Goal: Ask a question

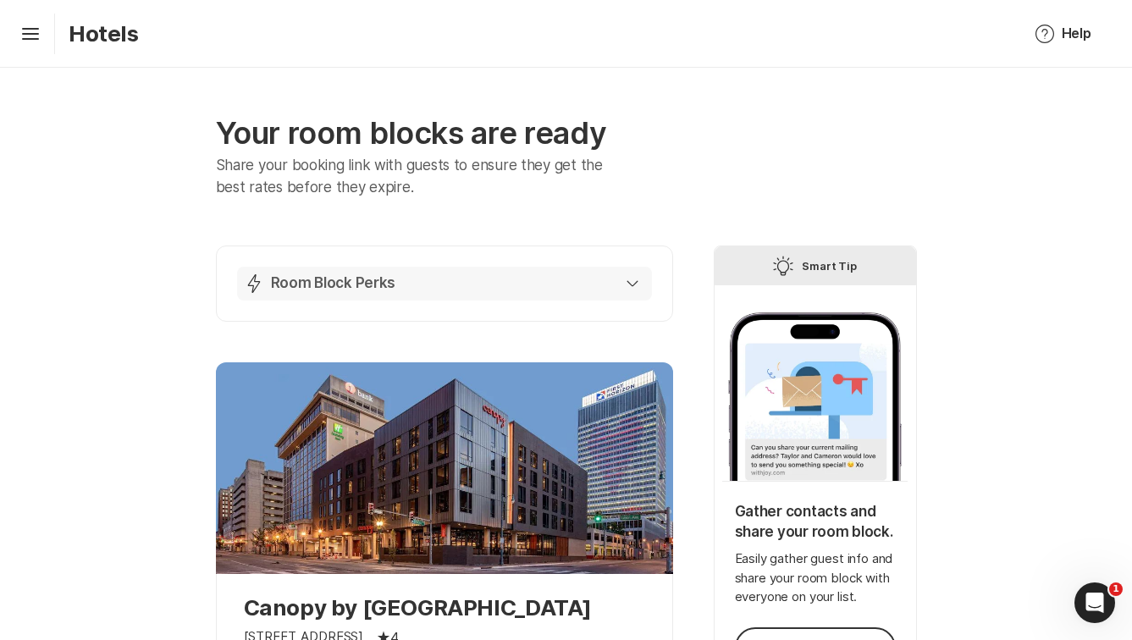
click at [595, 270] on button "Lightning Bolt Room Block Perks" at bounding box center [444, 284] width 415 height 34
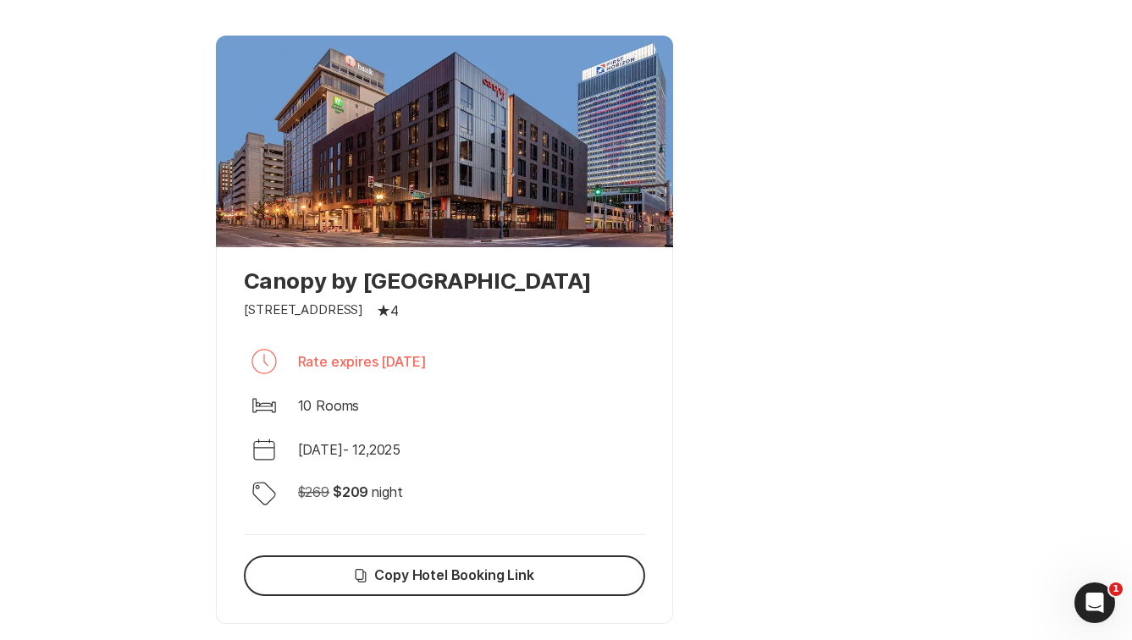
scroll to position [1271, 0]
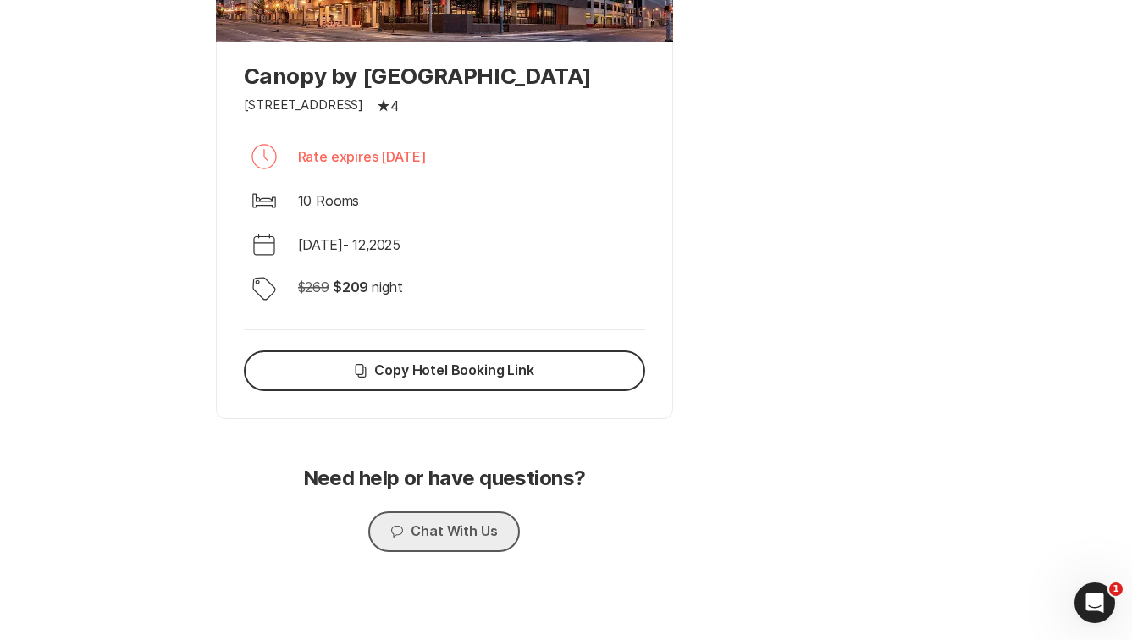
click at [451, 530] on button "Chat Chat With Us" at bounding box center [443, 532] width 151 height 41
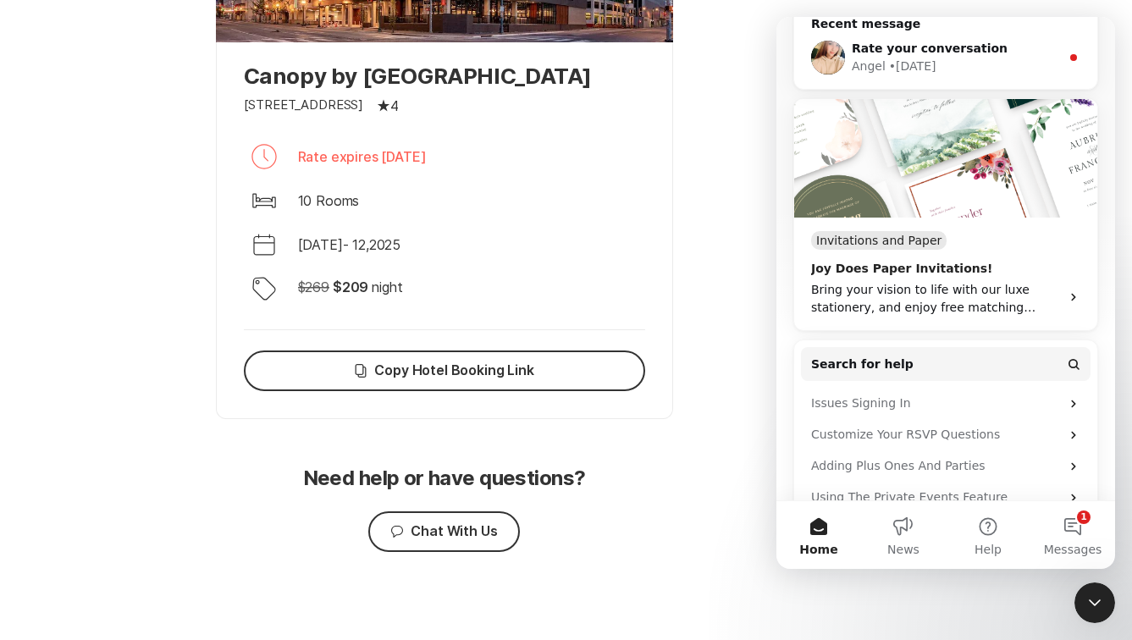
scroll to position [283, 0]
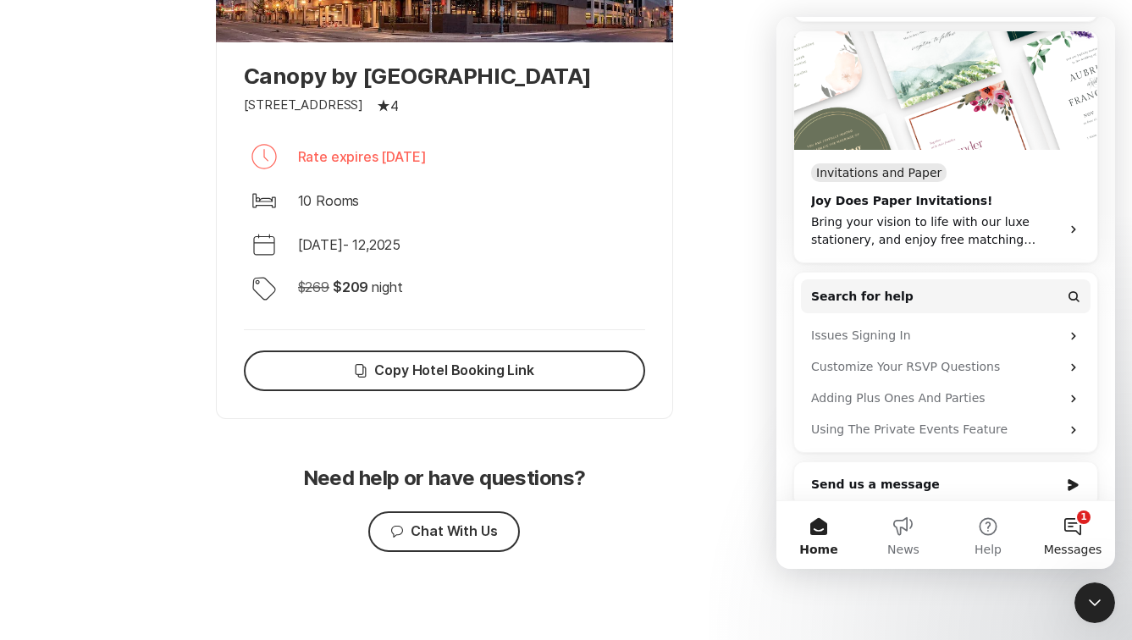
click at [1093, 528] on button "1 Messages" at bounding box center [1073, 535] width 85 height 68
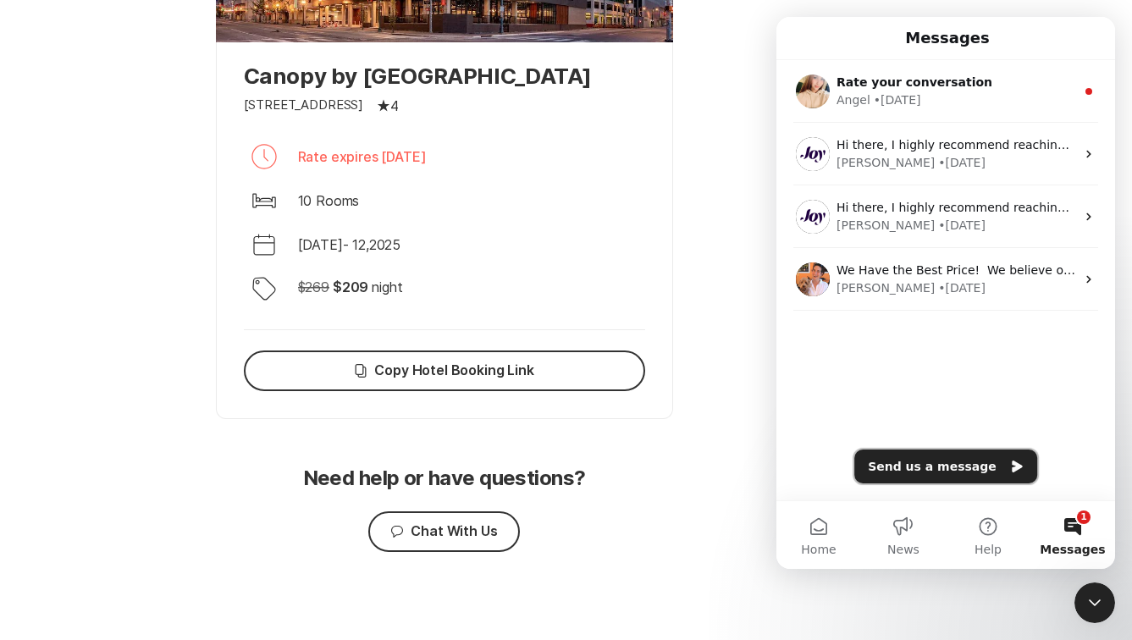
click at [977, 477] on button "Send us a message" at bounding box center [946, 467] width 183 height 34
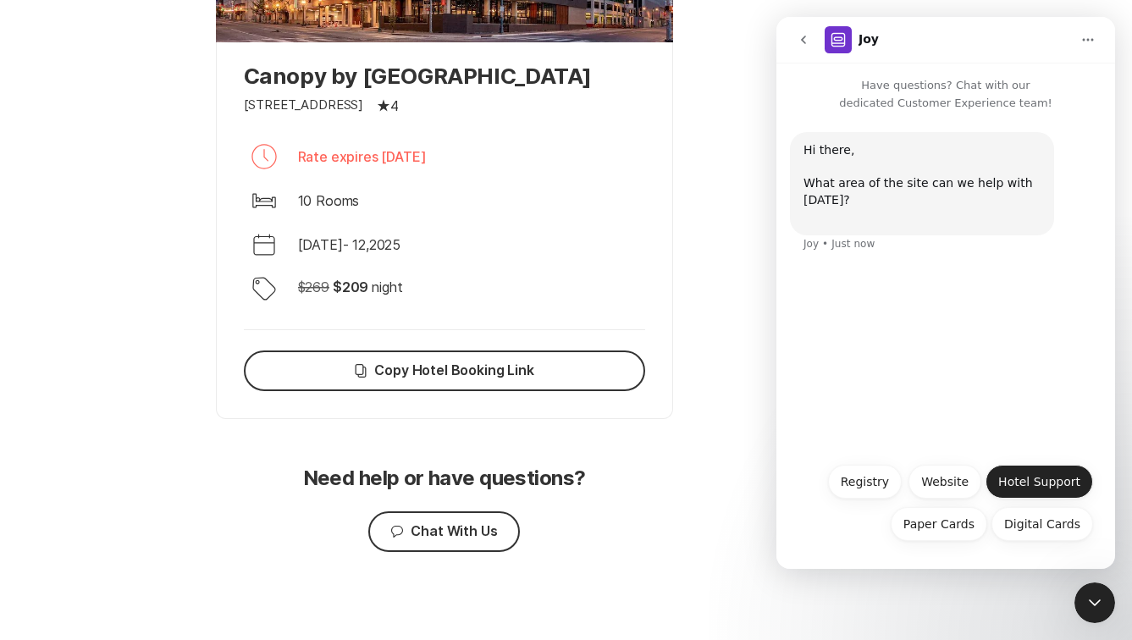
click at [1006, 473] on button "Hotel Support" at bounding box center [1040, 482] width 108 height 34
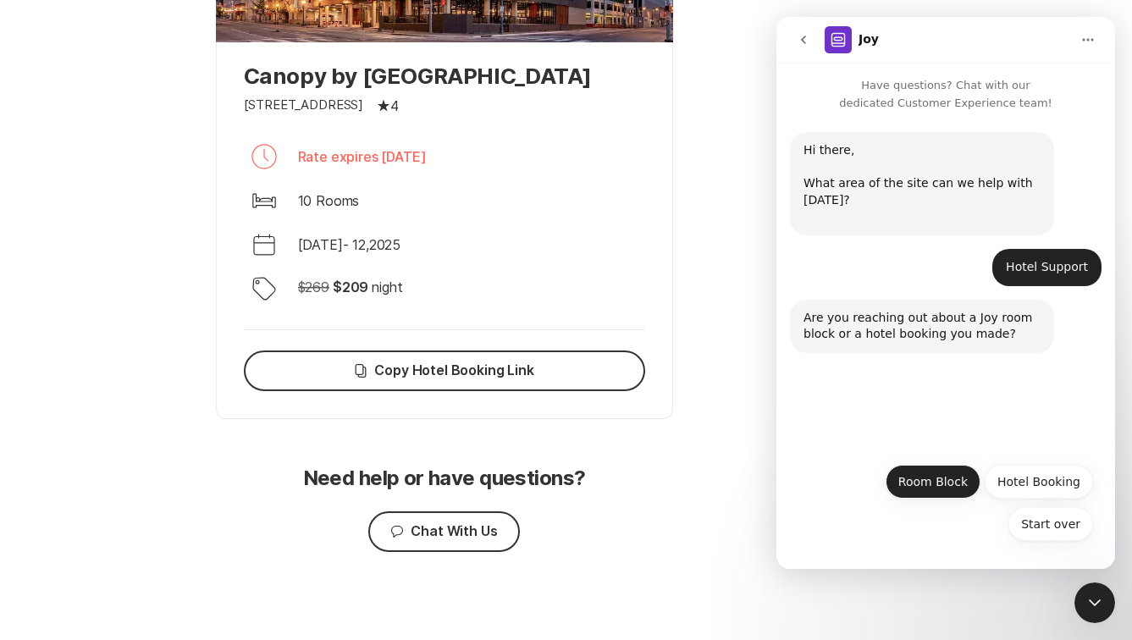
click at [945, 484] on button "Room Block" at bounding box center [933, 482] width 95 height 34
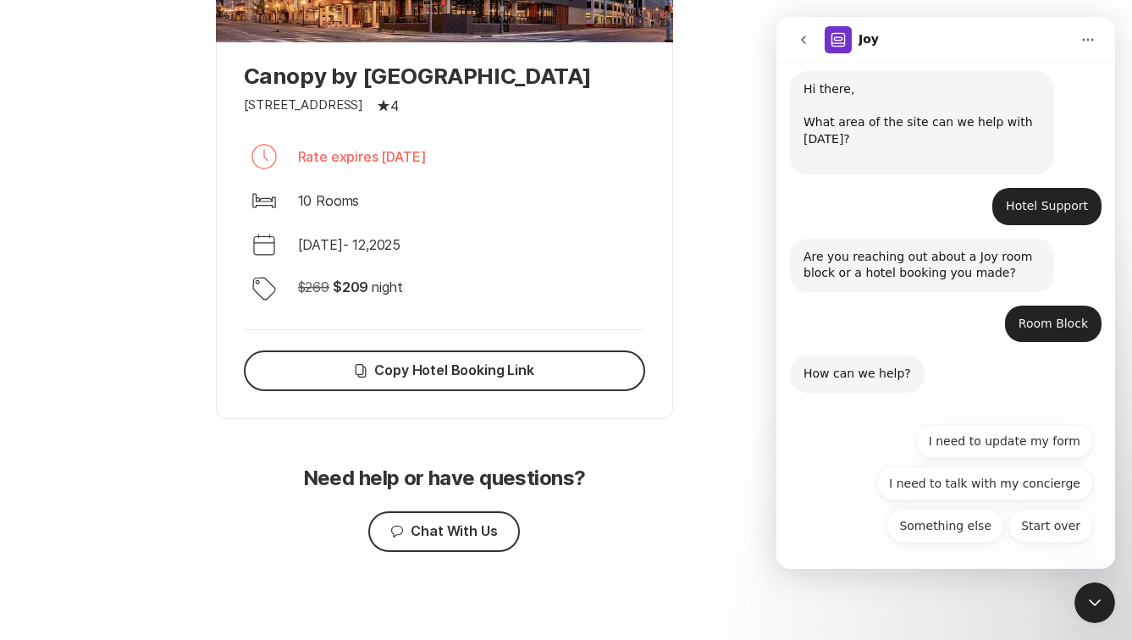
scroll to position [63, 0]
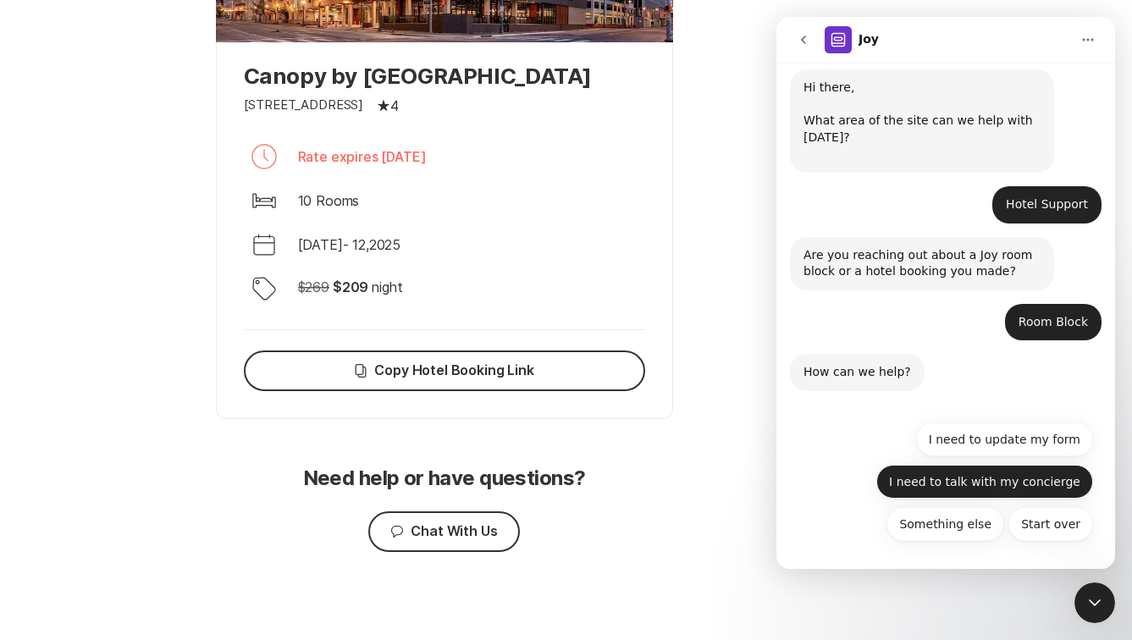
click at [1005, 479] on button "I need to talk with my concierge" at bounding box center [985, 482] width 217 height 34
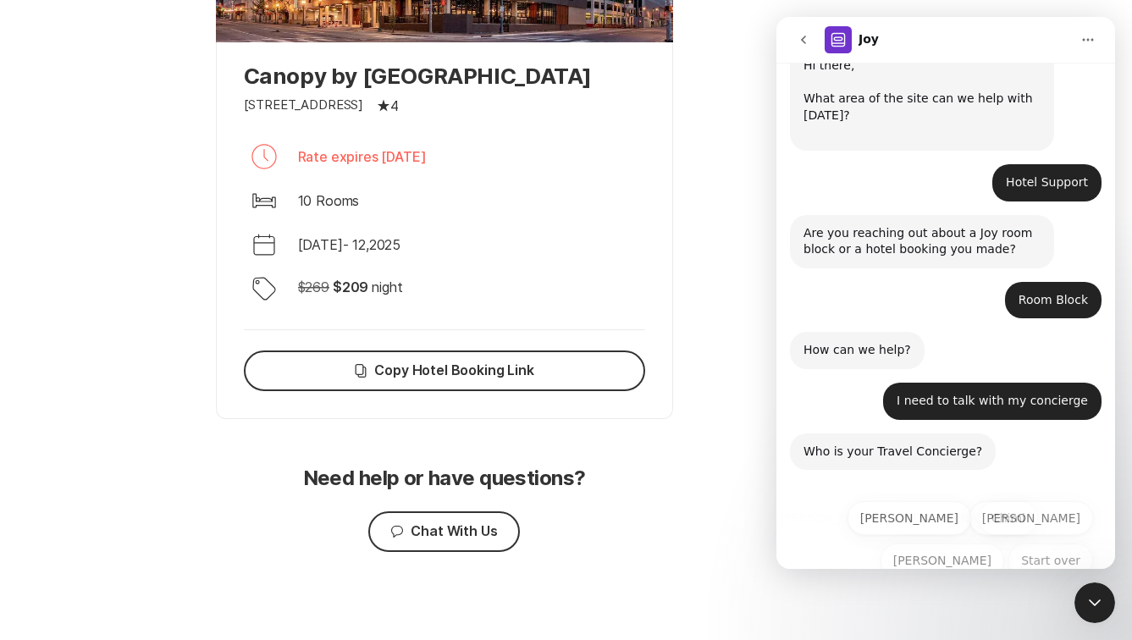
scroll to position [121, 0]
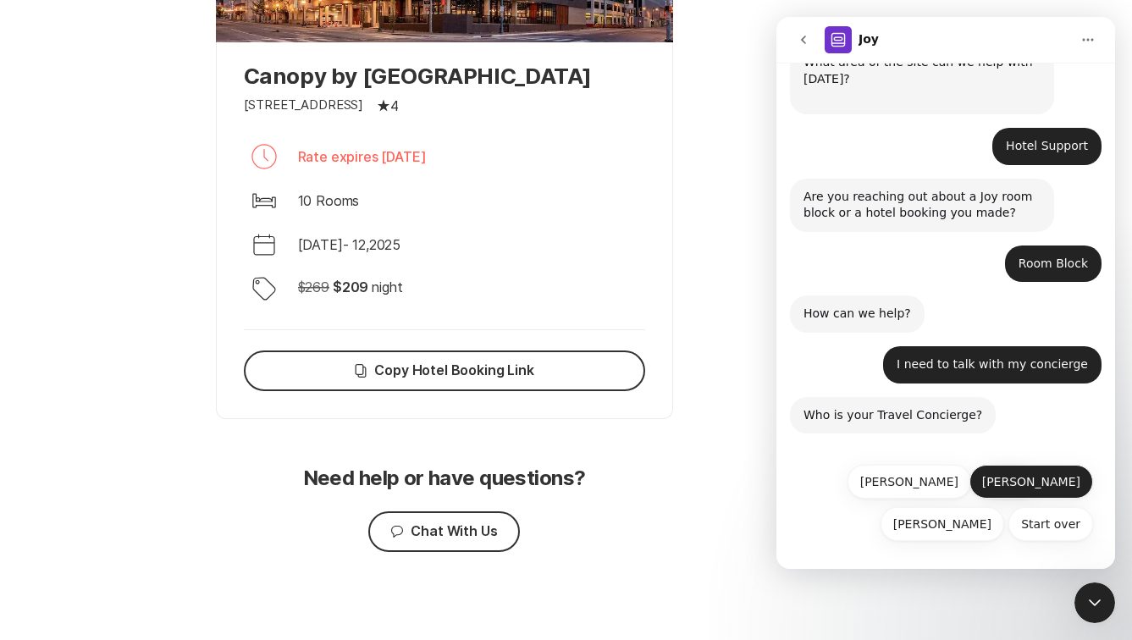
click at [1060, 485] on button "[PERSON_NAME]" at bounding box center [1032, 482] width 124 height 34
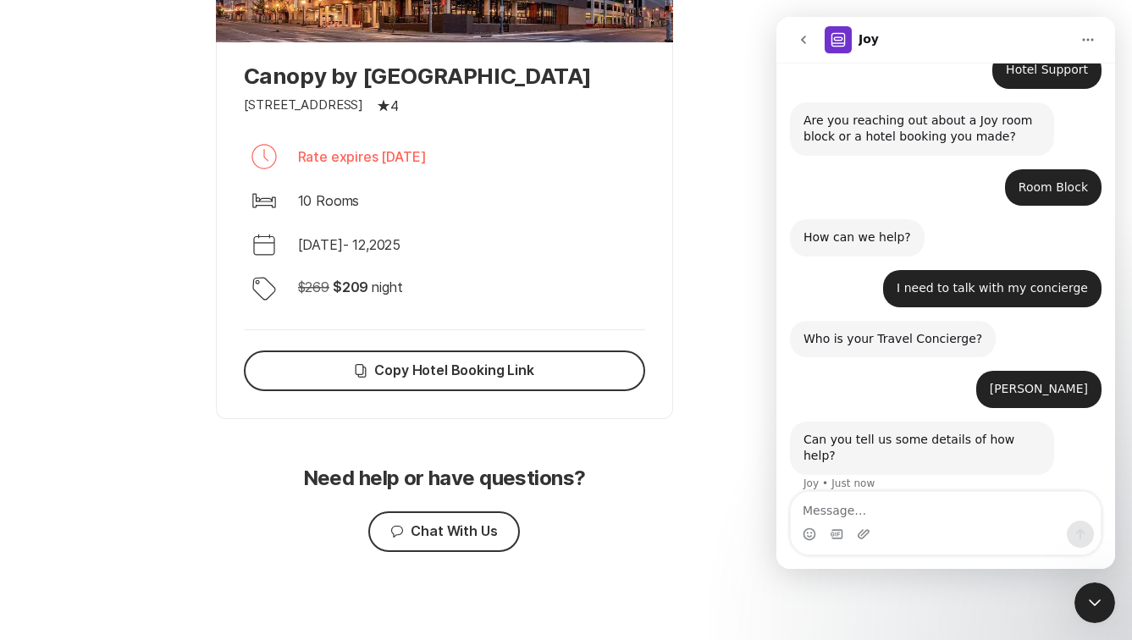
scroll to position [199, 0]
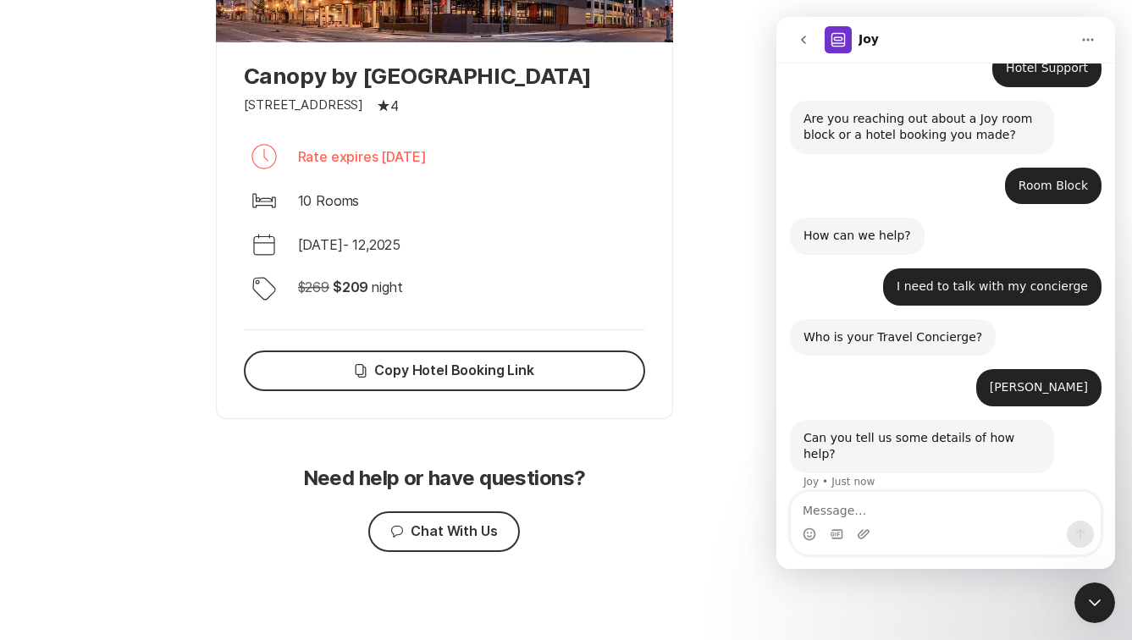
click at [980, 498] on textarea "Message…" at bounding box center [946, 506] width 310 height 29
type textarea "N"
type textarea "A"
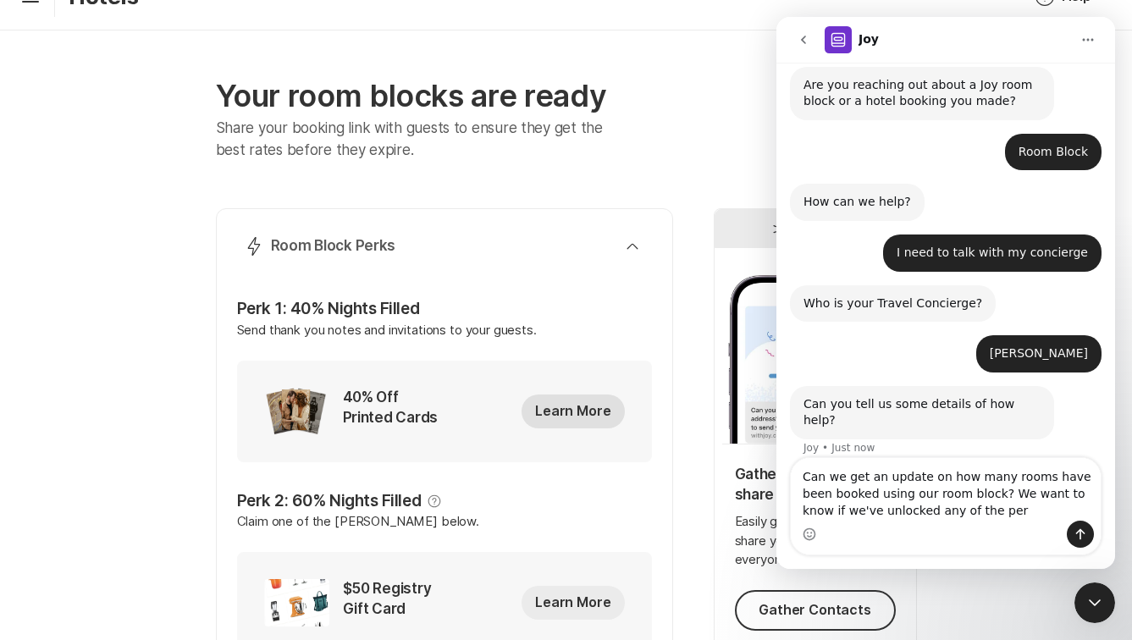
scroll to position [9, 0]
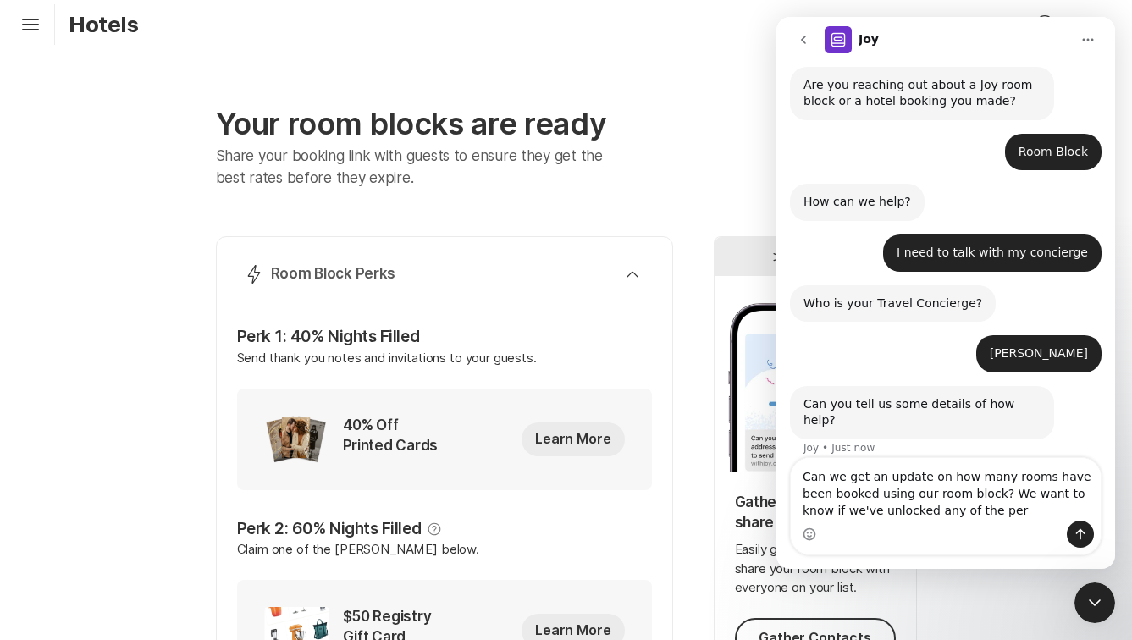
drag, startPoint x: 993, startPoint y: 512, endPoint x: 1013, endPoint y: 512, distance: 20.3
click at [1013, 512] on textarea "Can we get an update on how many rooms have been booked using our room block? W…" at bounding box center [946, 489] width 310 height 63
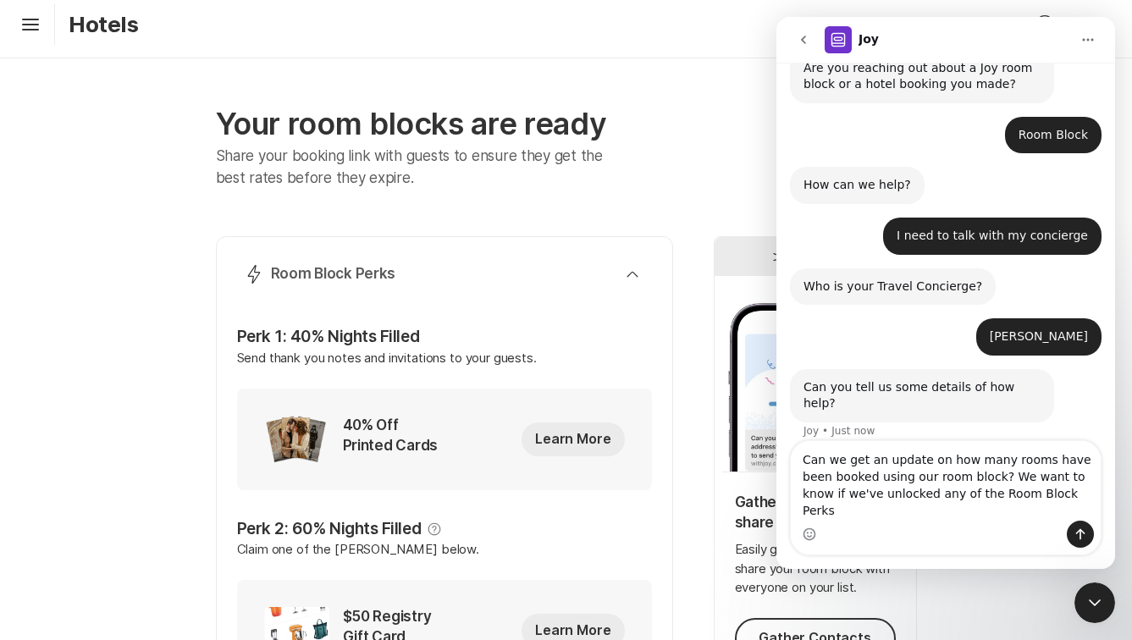
scroll to position [233, 0]
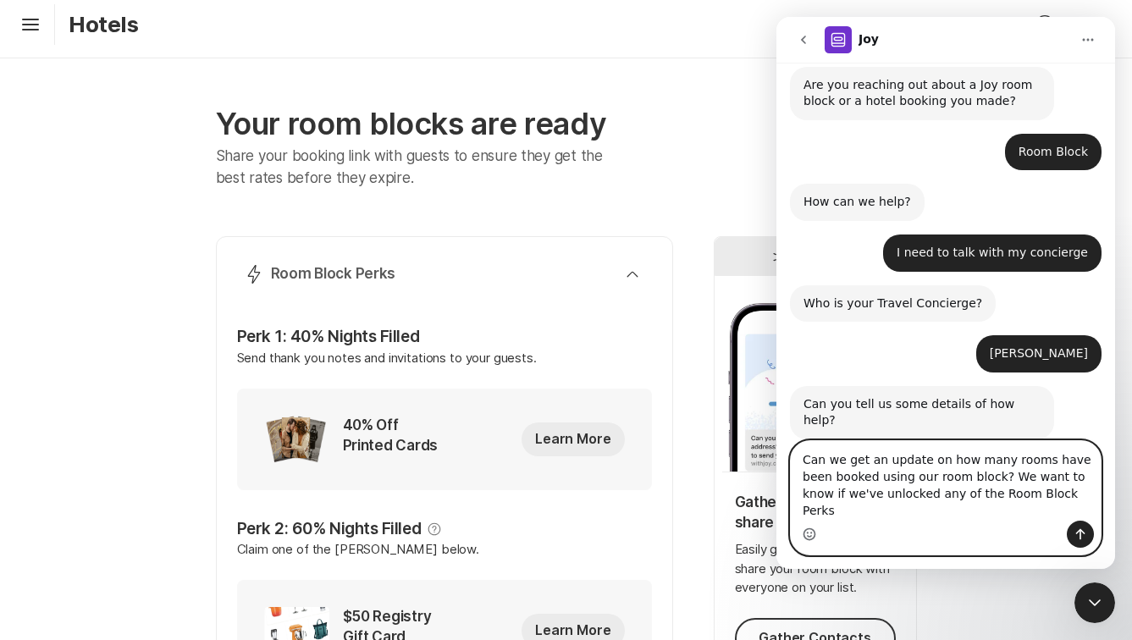
click at [808, 536] on icon "Emoji picker" at bounding box center [809, 536] width 3 height 1
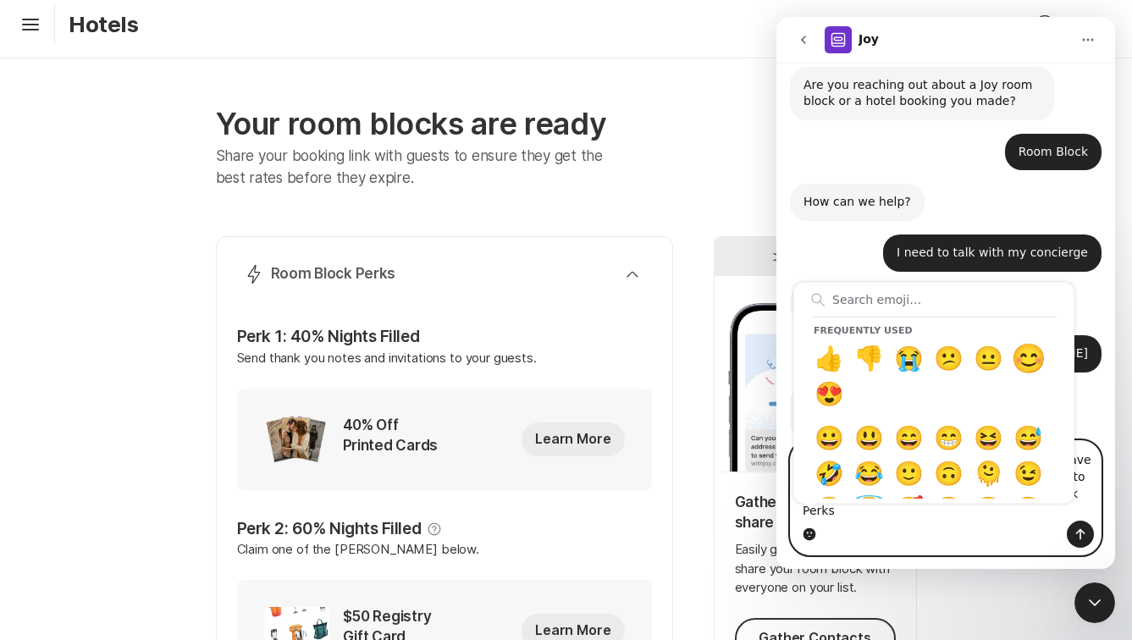
type textarea "Can we get an update on how many rooms have been booked using our room block? W…"
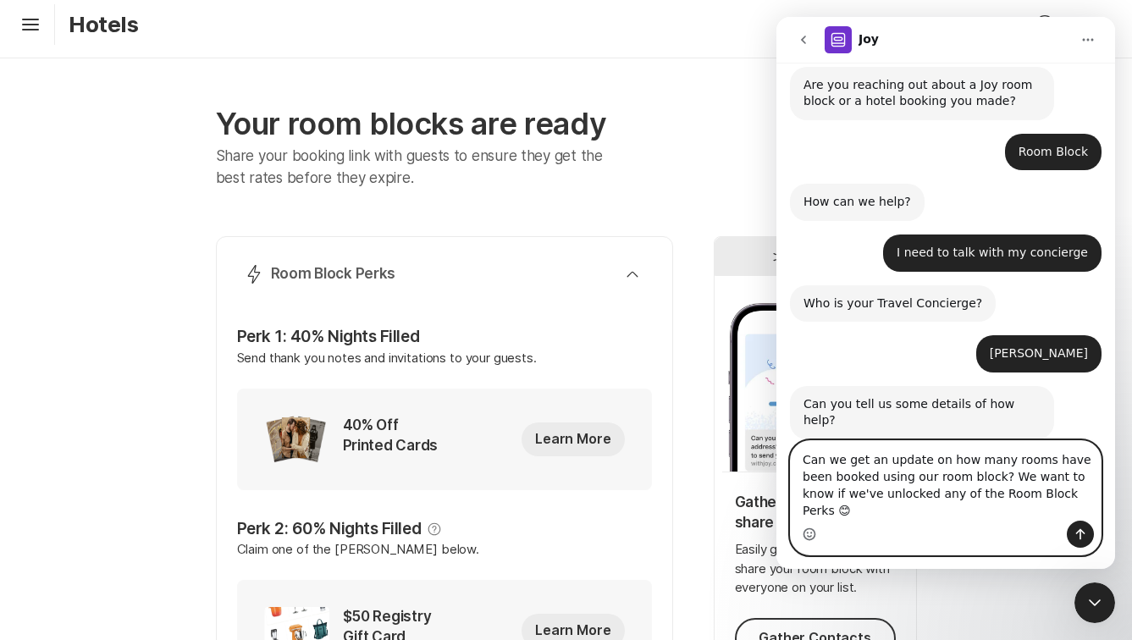
scroll to position [250, 0]
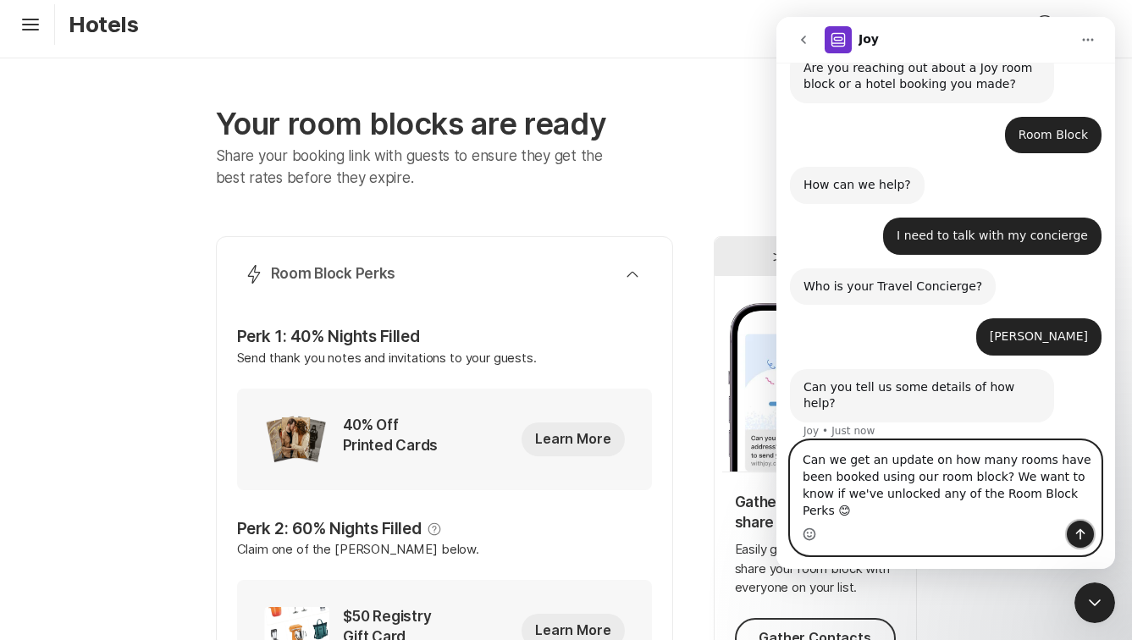
click at [1082, 531] on icon "Send a message…" at bounding box center [1081, 534] width 9 height 11
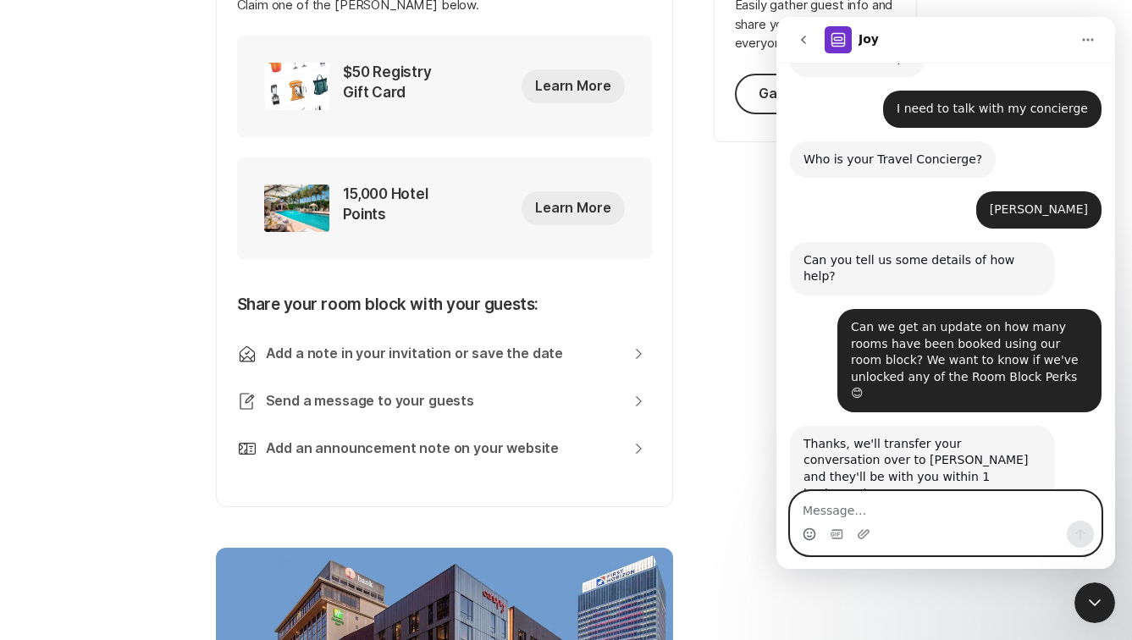
scroll to position [383, 0]
